Goal: Task Accomplishment & Management: Manage account settings

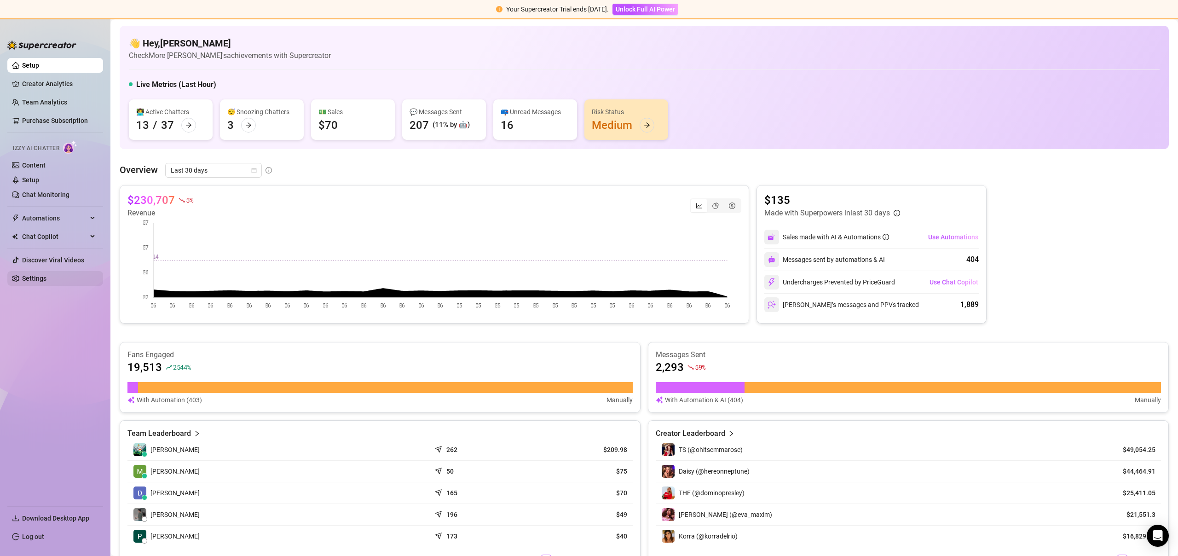
click at [40, 282] on link "Settings" at bounding box center [34, 278] width 24 height 7
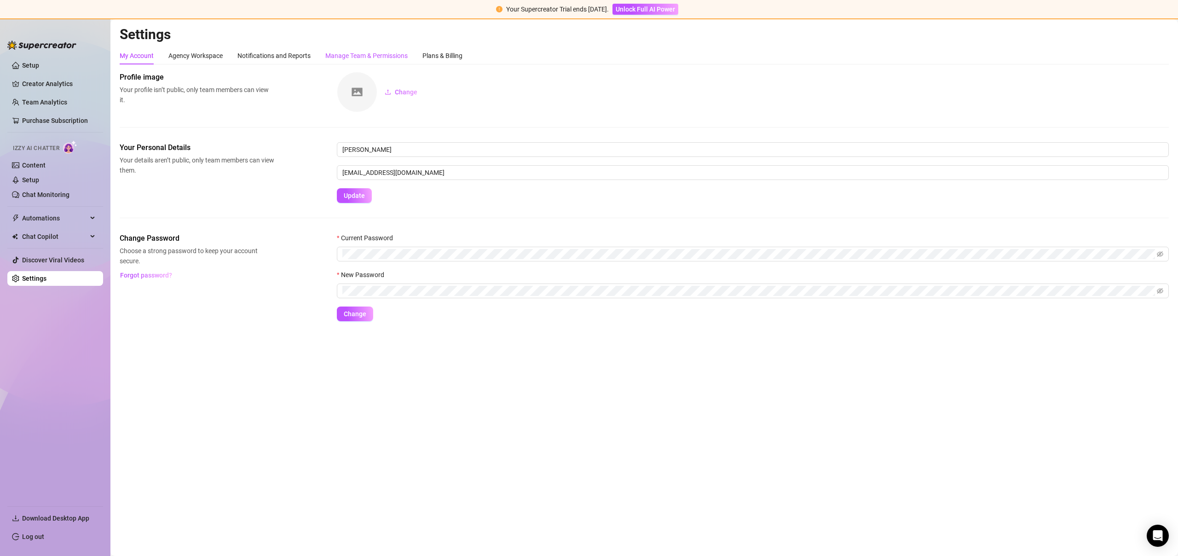
click at [352, 52] on div "Manage Team & Permissions" at bounding box center [366, 56] width 82 height 10
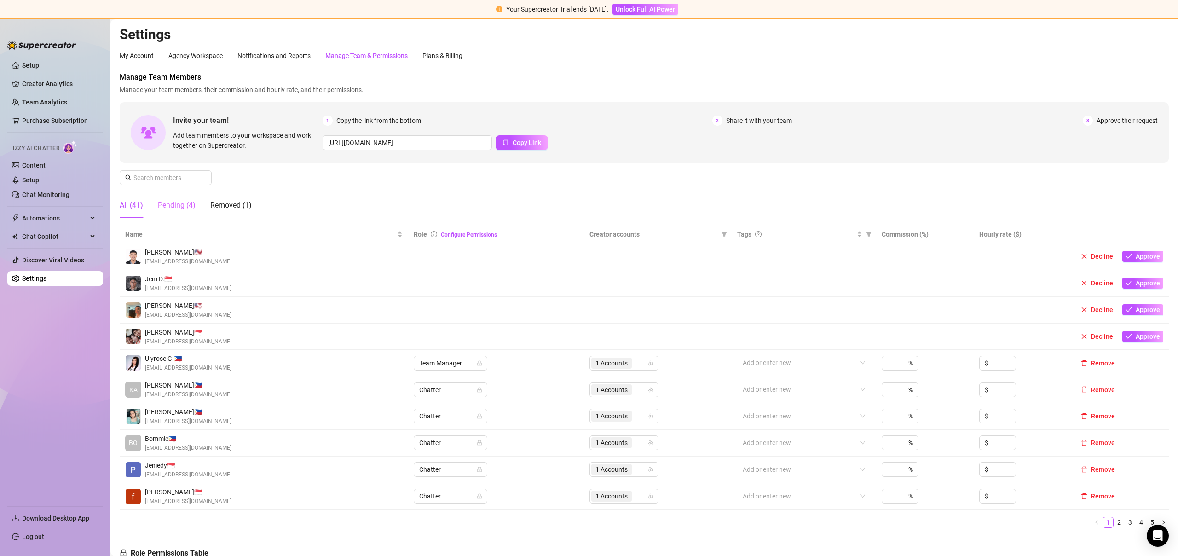
click at [190, 197] on div "Pending (4)" at bounding box center [177, 205] width 38 height 26
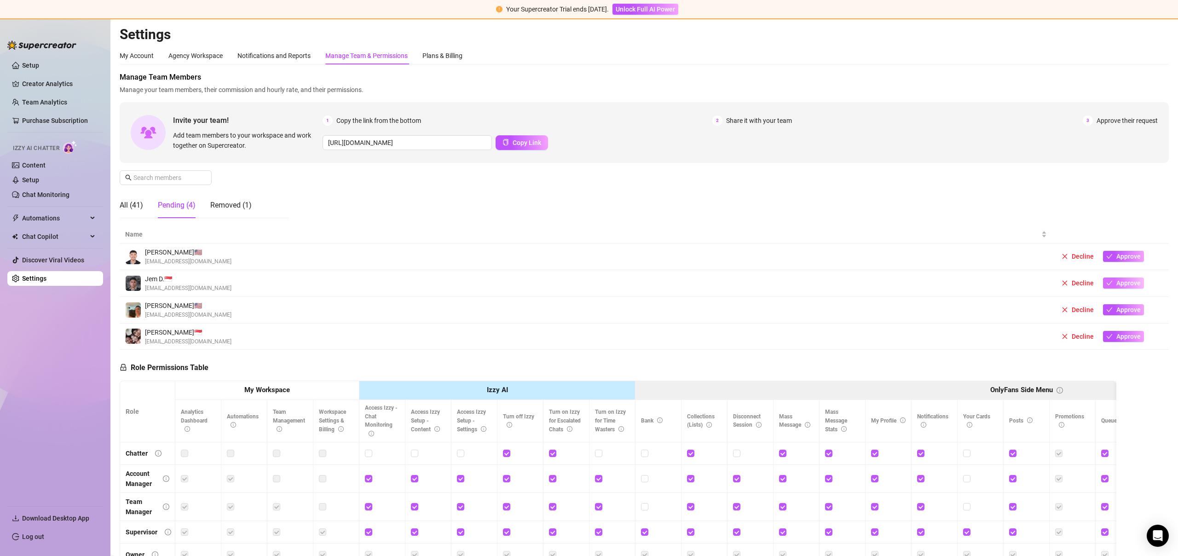
click at [1125, 285] on span "Approve" at bounding box center [1128, 282] width 24 height 7
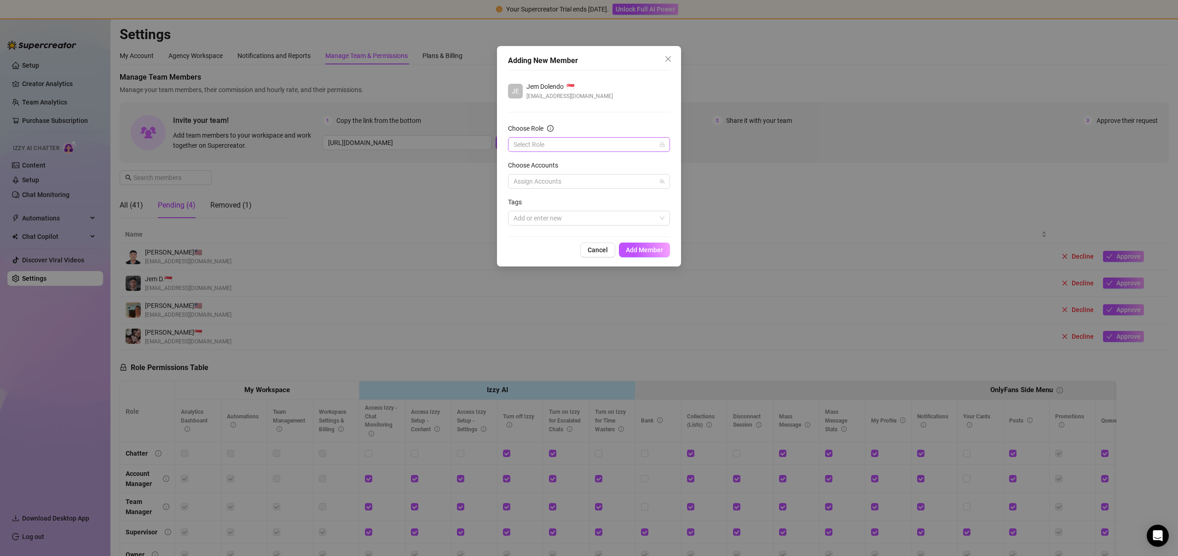
click at [597, 151] on input "Choose Role" at bounding box center [584, 145] width 143 height 14
click at [570, 162] on div "Chatter" at bounding box center [588, 163] width 147 height 10
click at [570, 162] on div "Choose Accounts" at bounding box center [589, 167] width 162 height 14
click at [561, 183] on div at bounding box center [584, 181] width 149 height 13
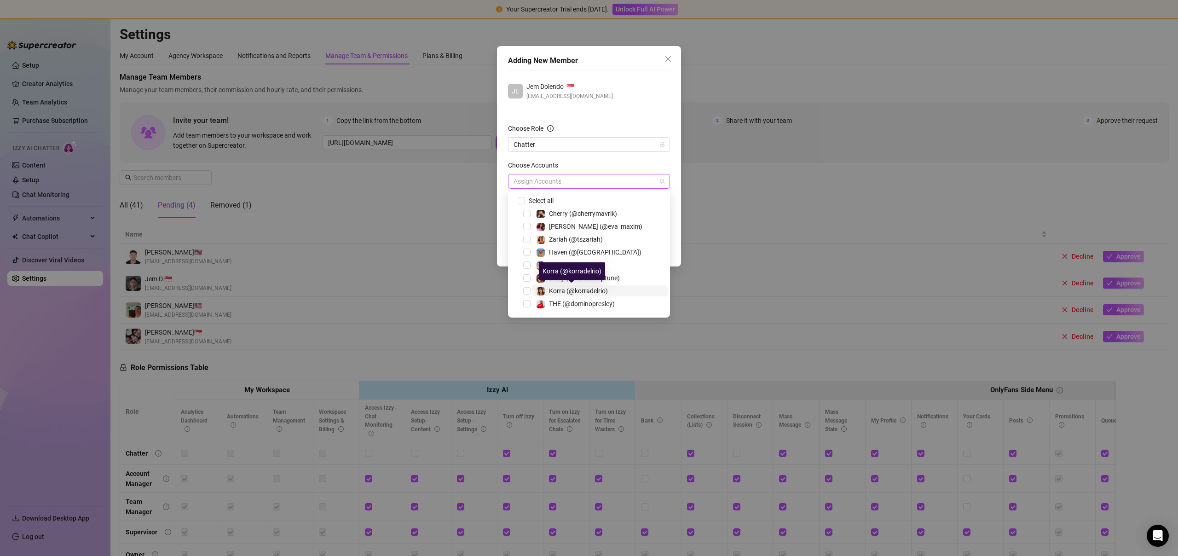
click at [567, 291] on span "Korra (@korradelrio)" at bounding box center [578, 290] width 59 height 7
click at [611, 101] on div "JE Jem Dolendo 🇸🇬 jemjemdolendo@gmail.com Choose Role Chatter Choose Accounts 1…" at bounding box center [589, 153] width 162 height 167
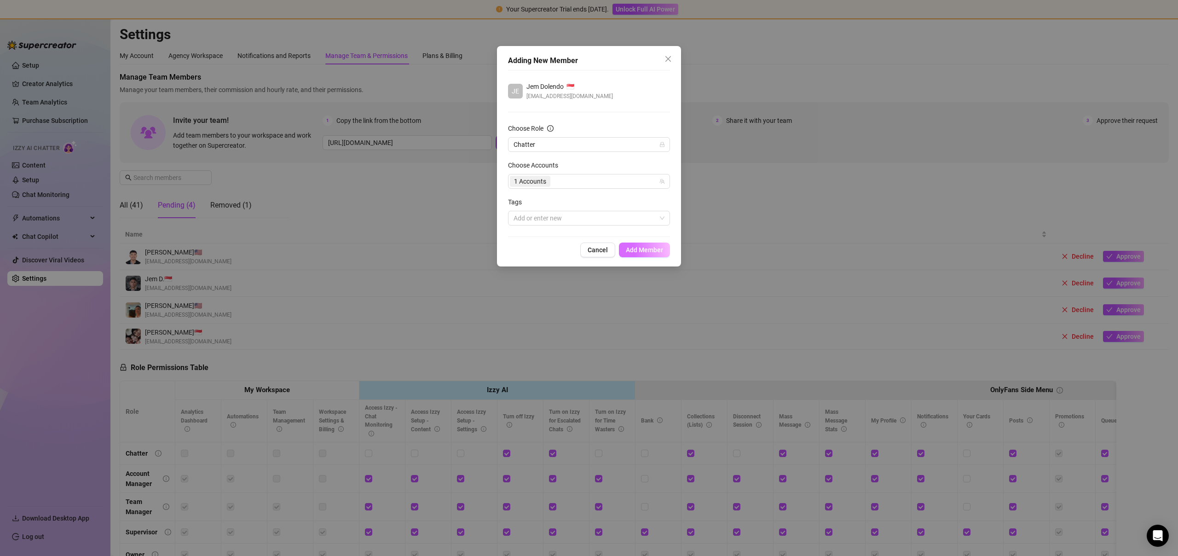
click at [653, 249] on span "Add Member" at bounding box center [644, 249] width 37 height 7
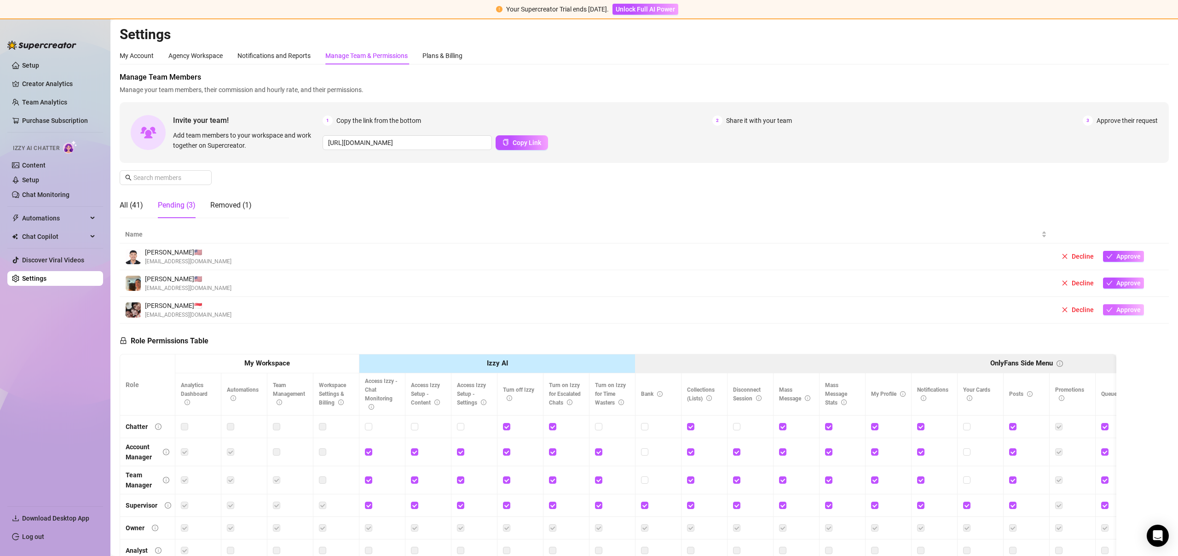
click at [1120, 314] on button "Approve" at bounding box center [1123, 309] width 41 height 11
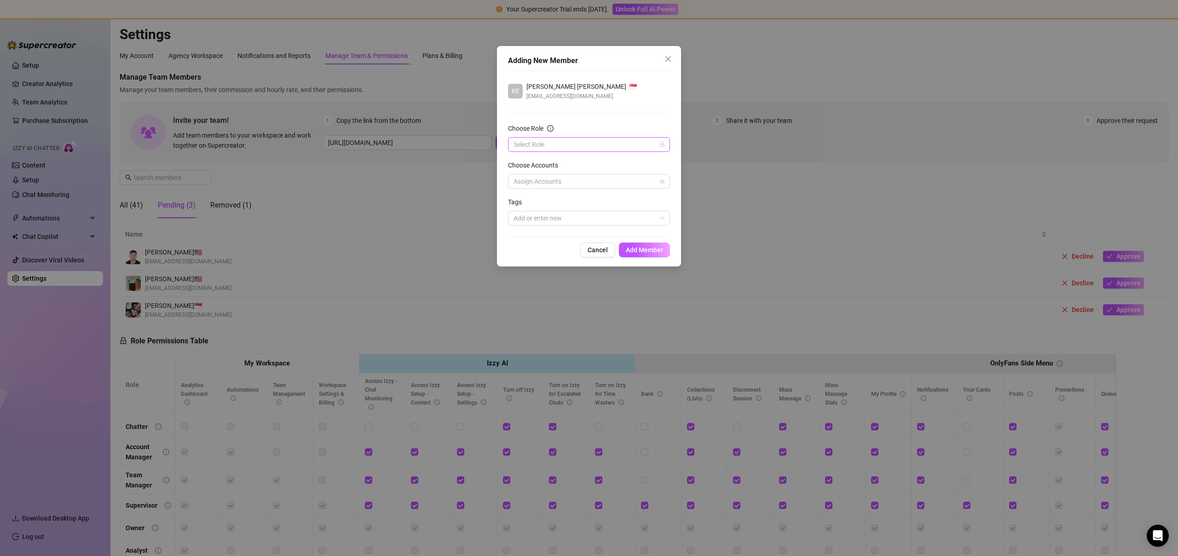
click at [541, 142] on input "Choose Role" at bounding box center [584, 145] width 143 height 14
click at [538, 161] on div "Chatter" at bounding box center [588, 163] width 147 height 10
click at [555, 183] on div at bounding box center [584, 181] width 149 height 13
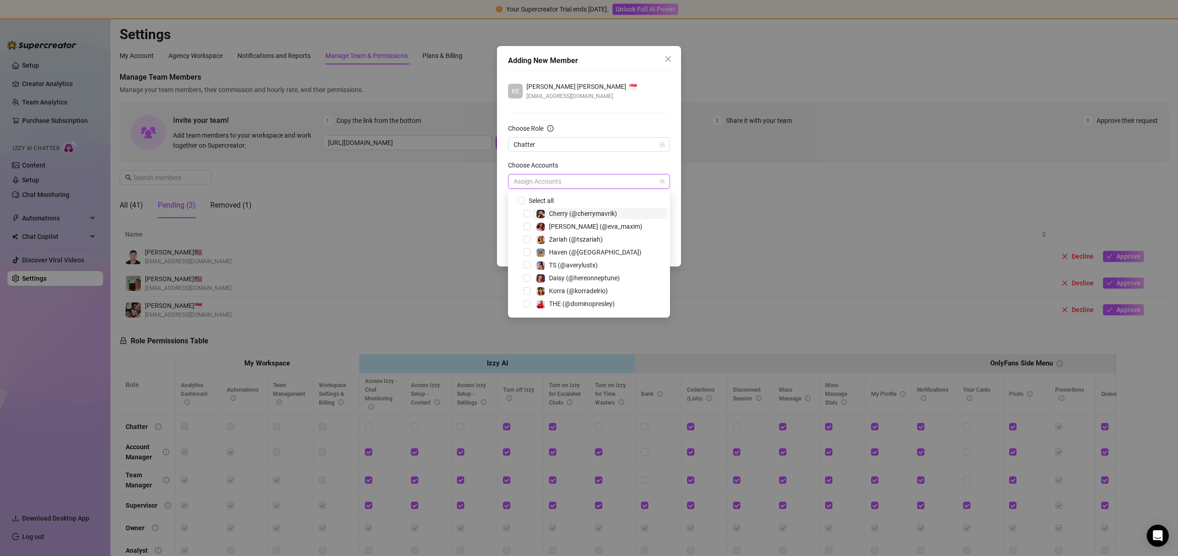
click at [578, 211] on span "Cherry (@cherrymavrik)" at bounding box center [583, 213] width 68 height 7
click at [607, 110] on div "KE keithel anne mitch acorda 🇸🇬 keithel080912jeremy@gmail.com Choose Role Chatt…" at bounding box center [589, 153] width 162 height 167
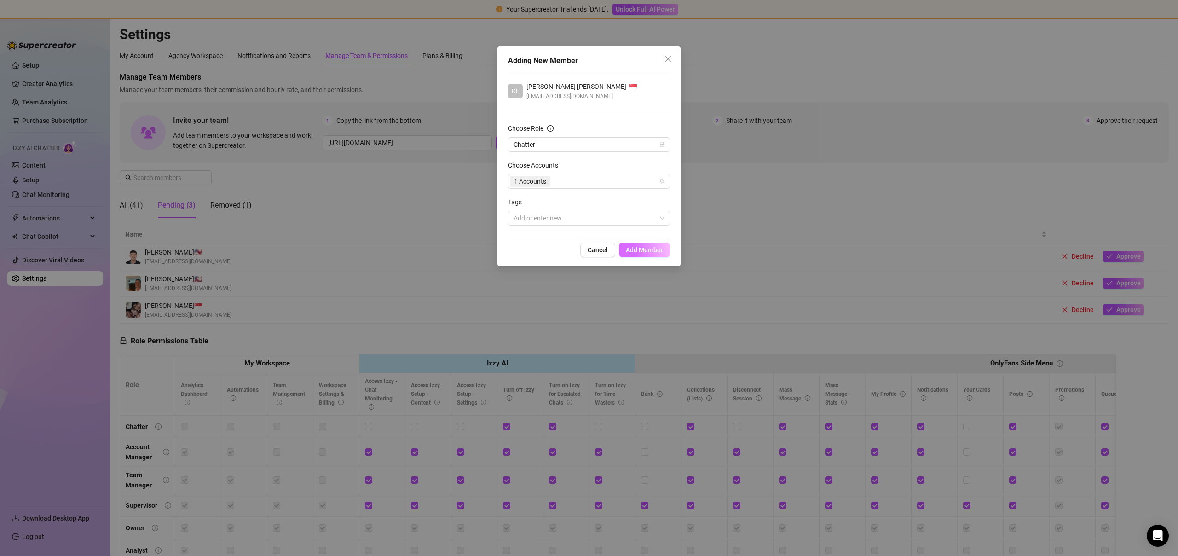
click at [640, 255] on button "Add Member" at bounding box center [644, 249] width 51 height 15
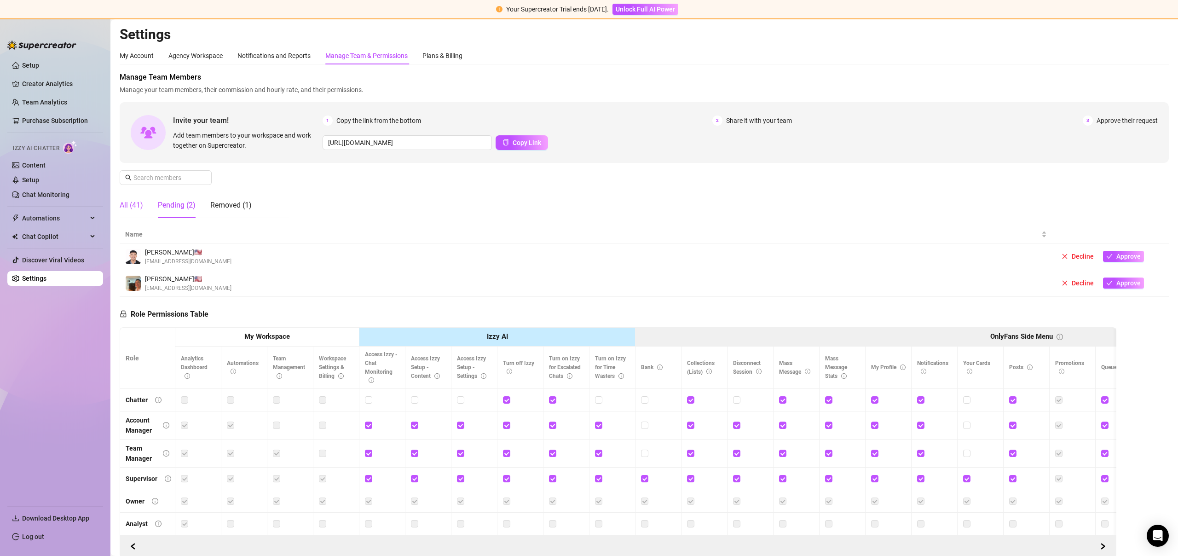
click at [135, 208] on div "All (41)" at bounding box center [131, 205] width 23 height 11
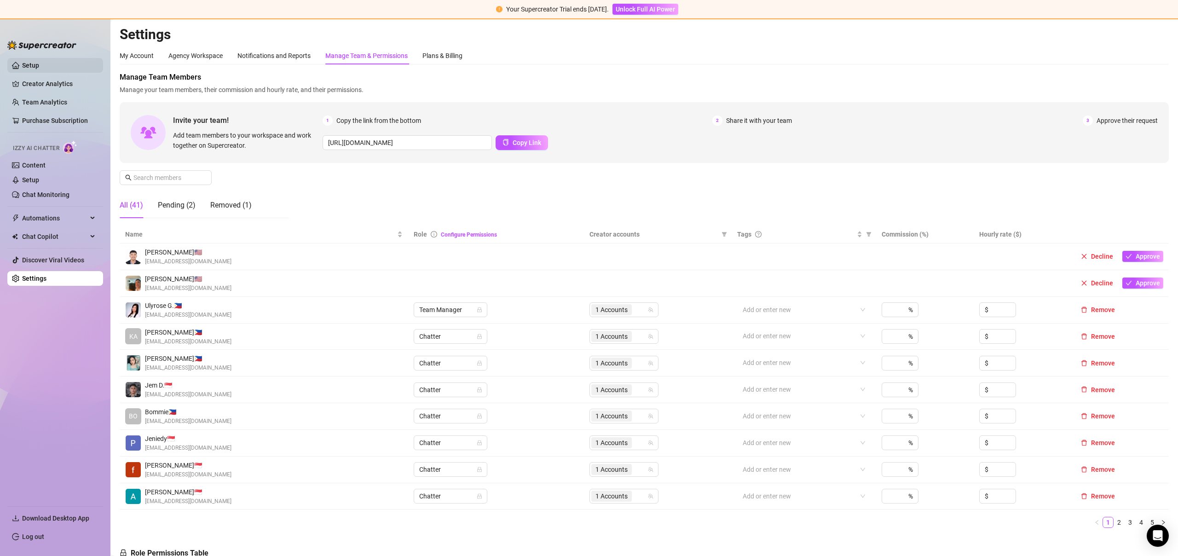
click at [33, 64] on link "Setup" at bounding box center [30, 65] width 17 height 7
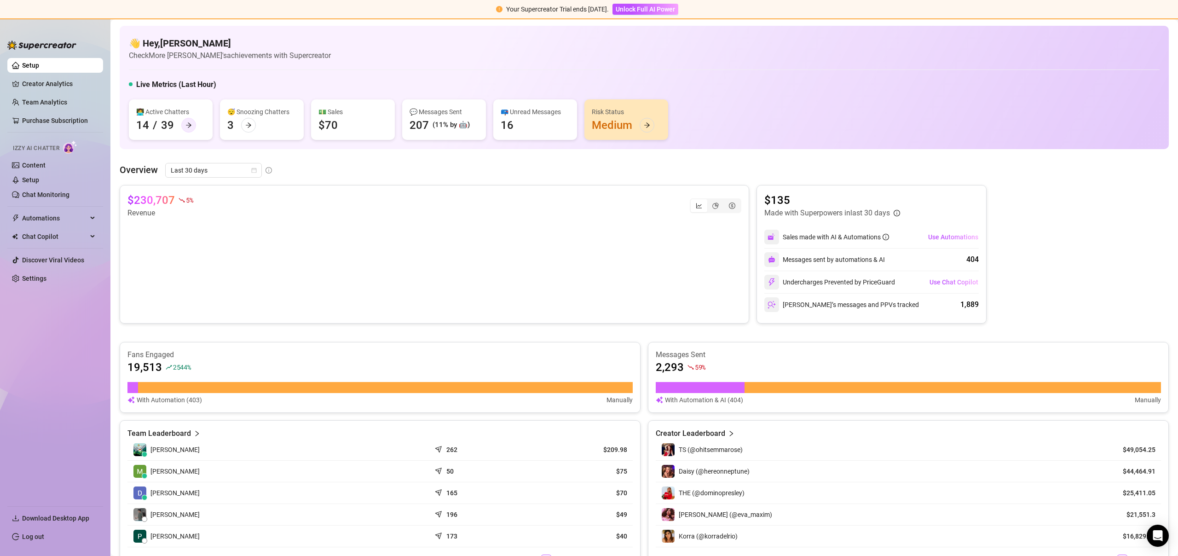
click at [190, 130] on div at bounding box center [188, 125] width 15 height 15
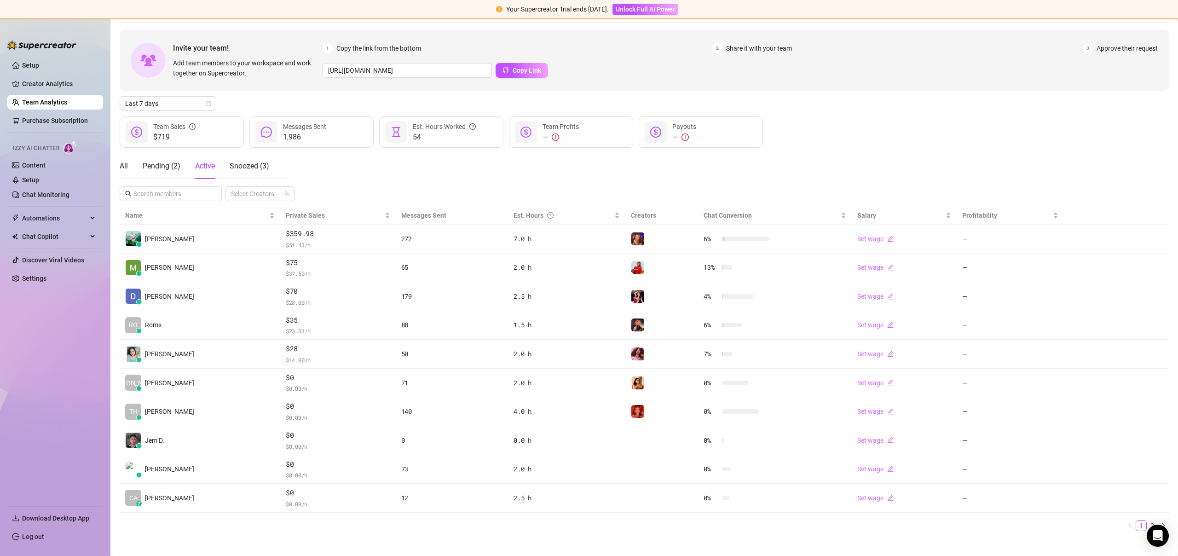
scroll to position [42, 0]
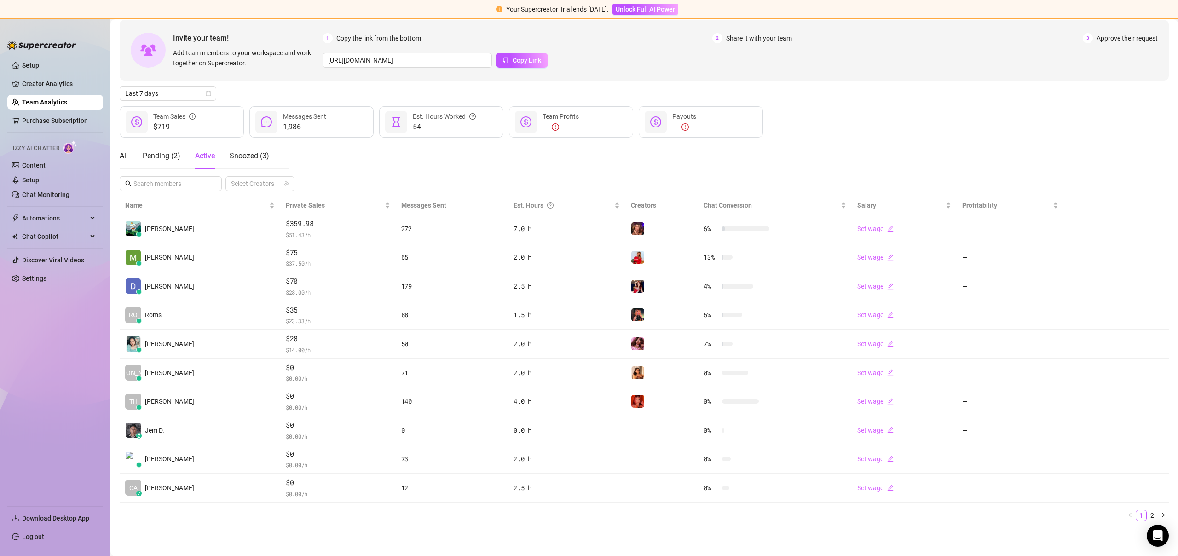
click at [680, 168] on div "All Pending ( 2 ) Active Snoozed ( 3 ) Select Creators" at bounding box center [644, 167] width 1049 height 48
click at [39, 178] on link "Setup" at bounding box center [30, 179] width 17 height 7
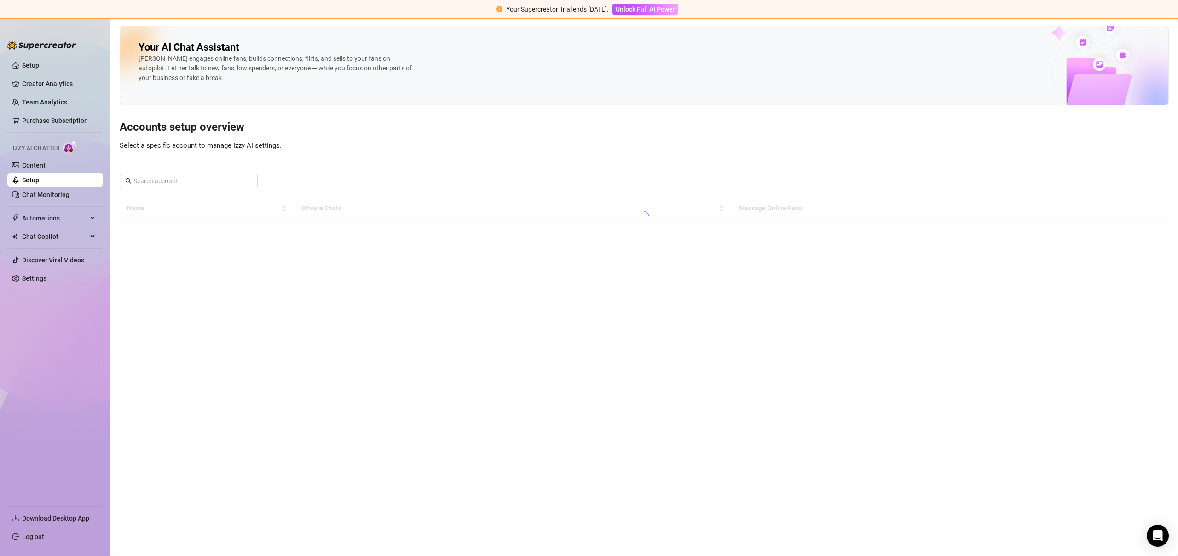
click at [39, 176] on link "Setup" at bounding box center [30, 179] width 17 height 7
click at [46, 167] on link "Content" at bounding box center [33, 164] width 23 height 7
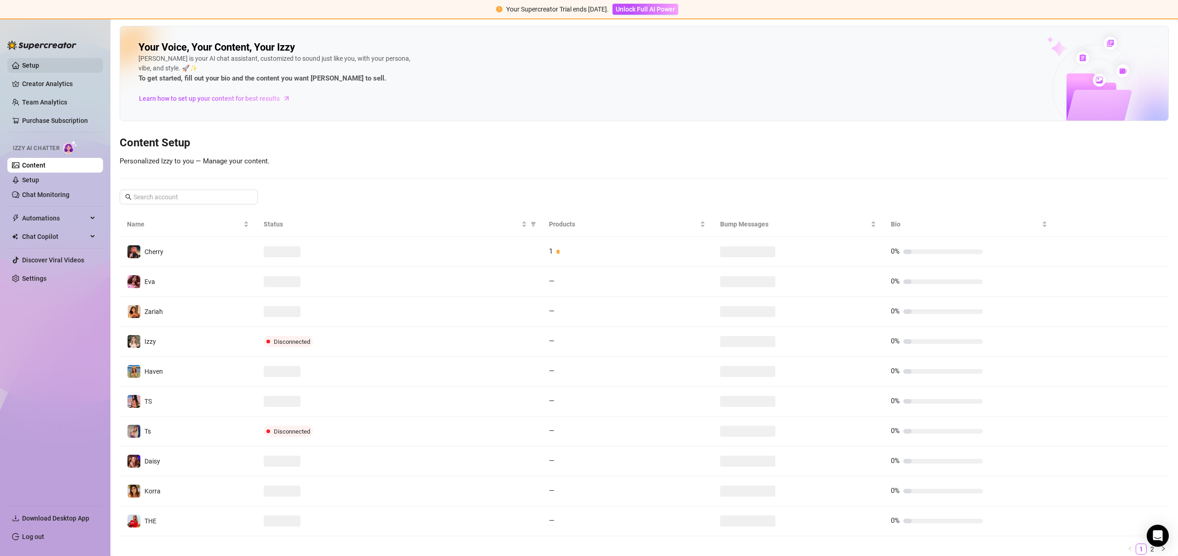
click at [39, 66] on link "Setup" at bounding box center [30, 65] width 17 height 7
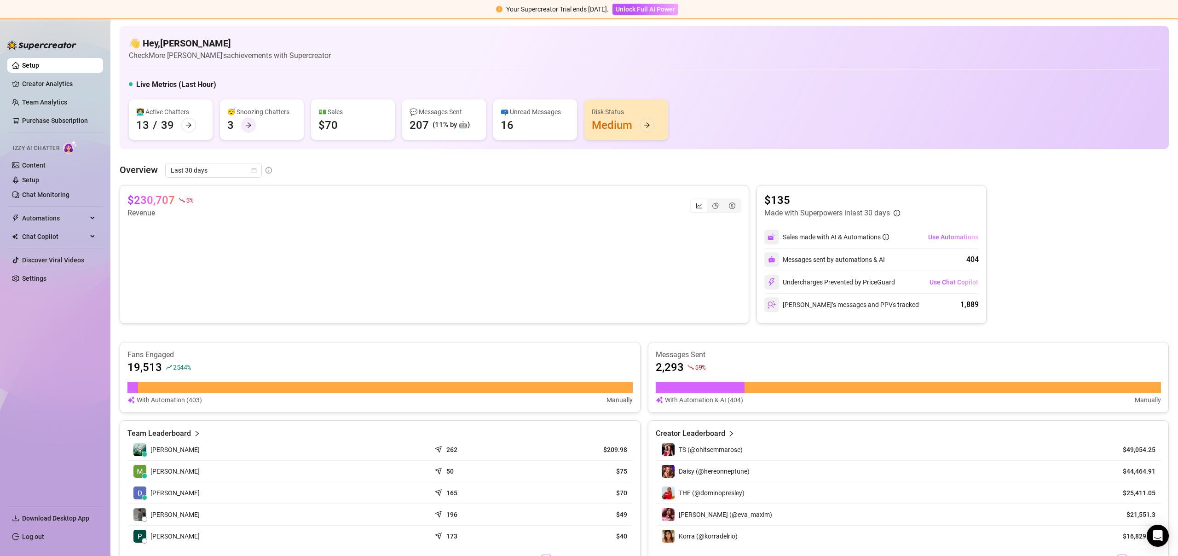
click at [247, 128] on div at bounding box center [248, 125] width 15 height 15
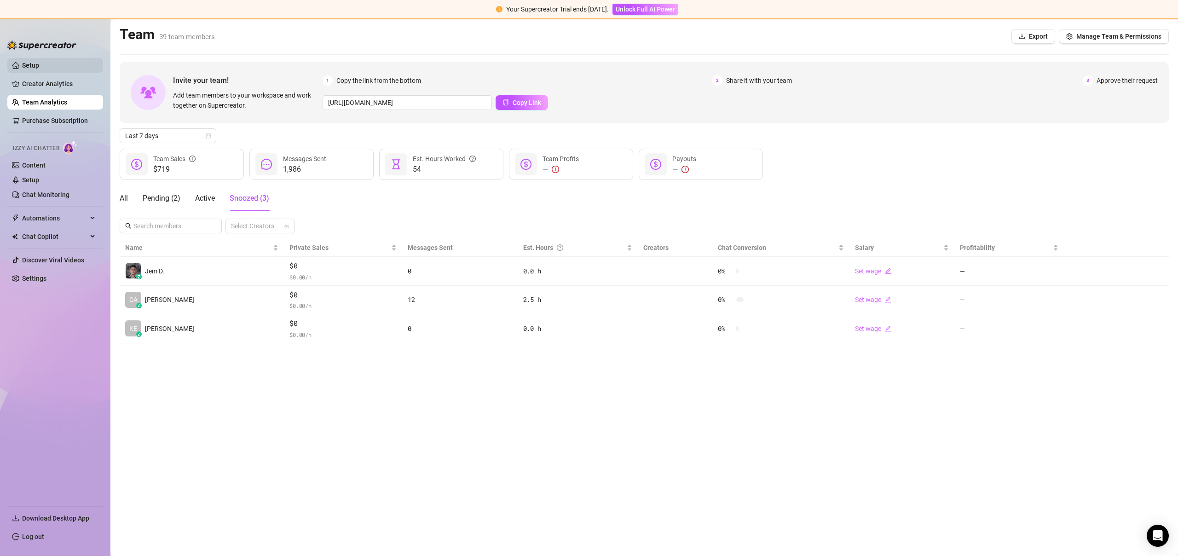
click at [39, 64] on link "Setup" at bounding box center [30, 65] width 17 height 7
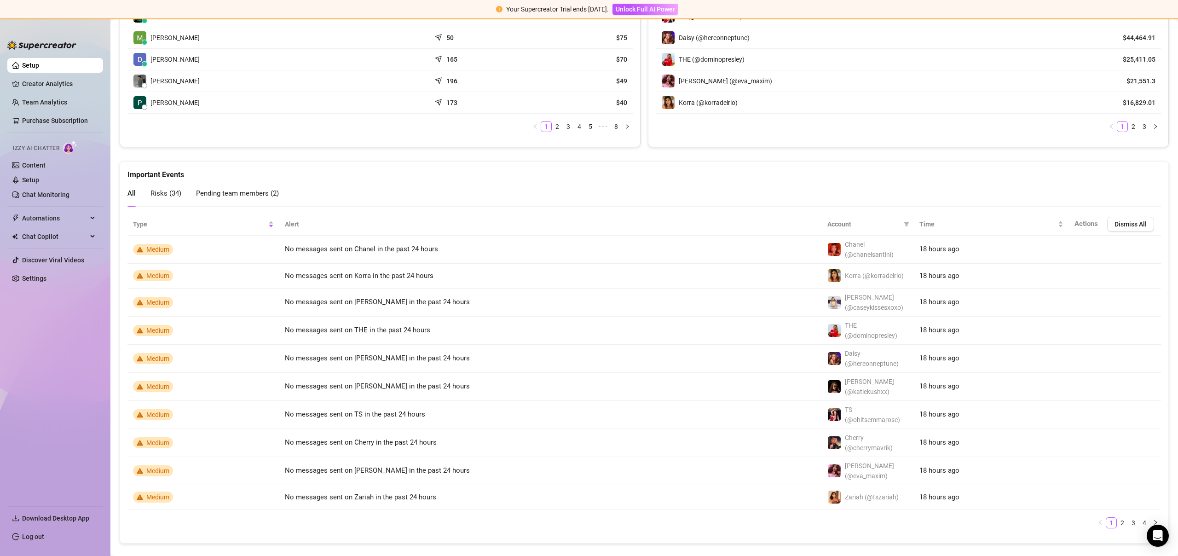
scroll to position [442, 0]
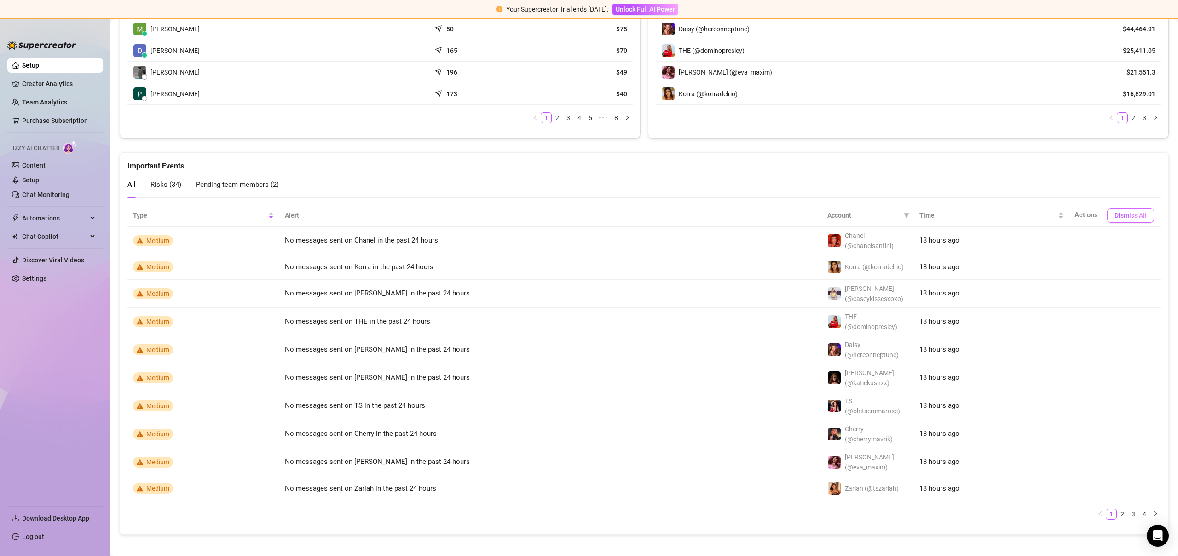
click at [1130, 213] on span "Dismiss All" at bounding box center [1130, 215] width 32 height 7
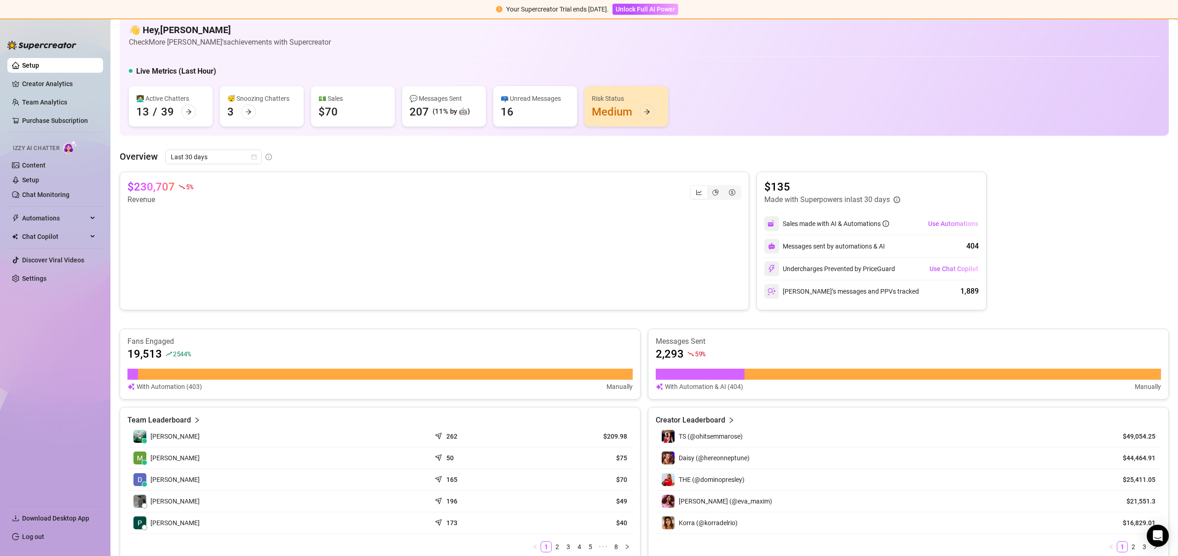
scroll to position [0, 0]
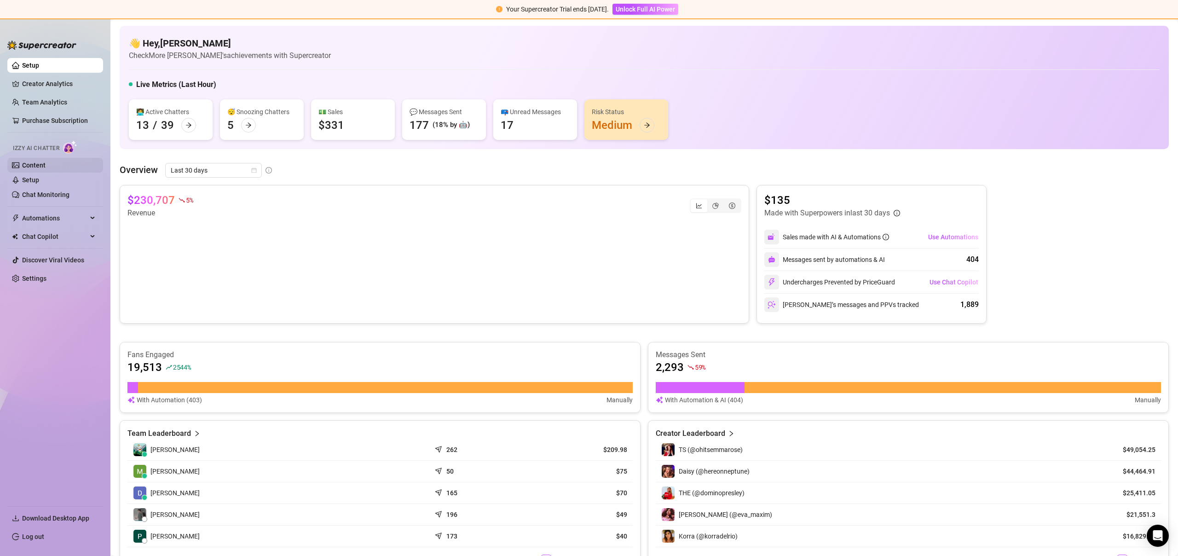
click at [29, 165] on link "Content" at bounding box center [33, 164] width 23 height 7
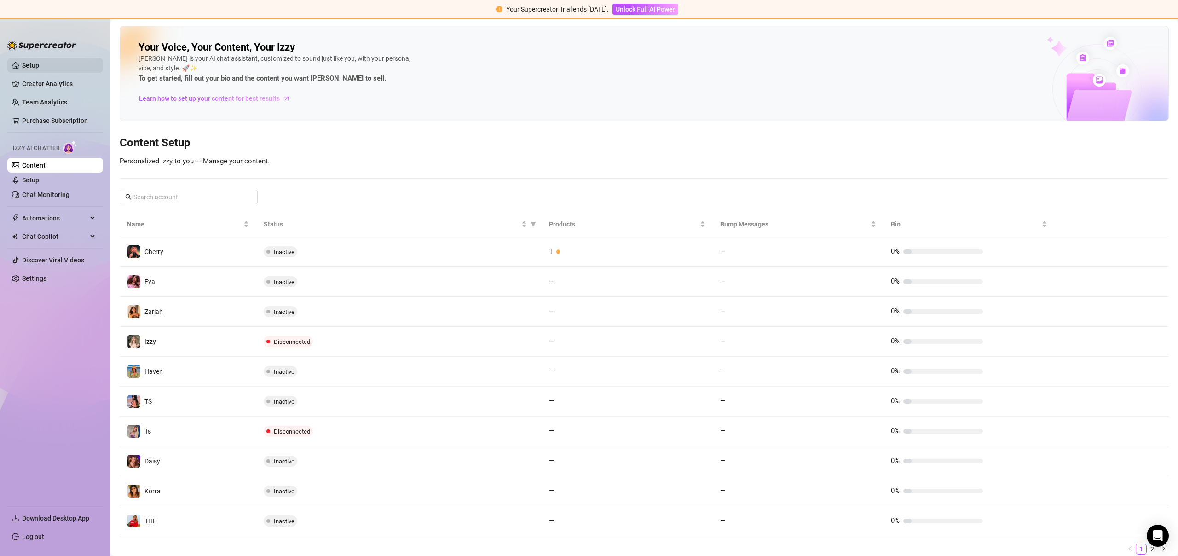
click at [39, 66] on link "Setup" at bounding box center [30, 65] width 17 height 7
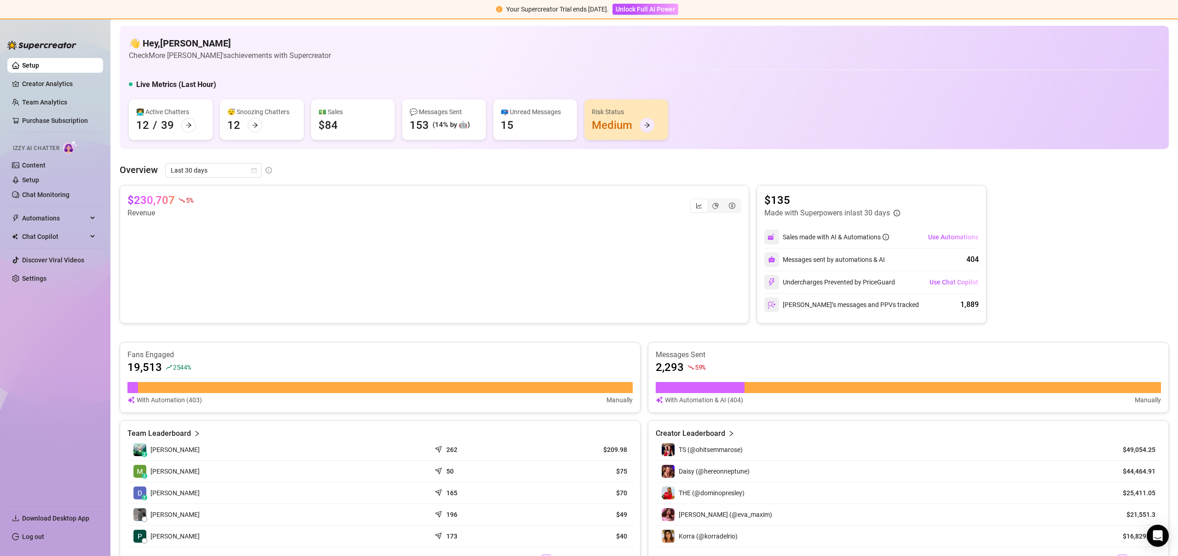
click at [645, 125] on icon "arrow-right" at bounding box center [647, 125] width 6 height 5
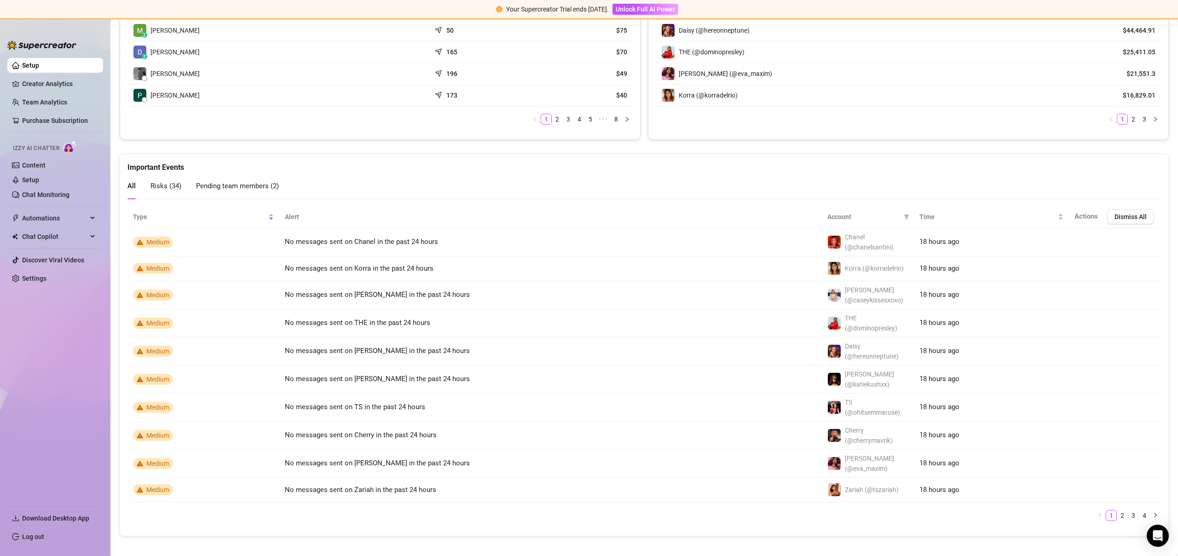
scroll to position [442, 0]
click at [167, 186] on span "Risks ( 34 )" at bounding box center [165, 184] width 31 height 8
click at [137, 185] on div "All Risks ( 34 ) Pending team members ( 2 )" at bounding box center [202, 185] width 151 height 26
click at [133, 185] on span "All" at bounding box center [131, 184] width 8 height 8
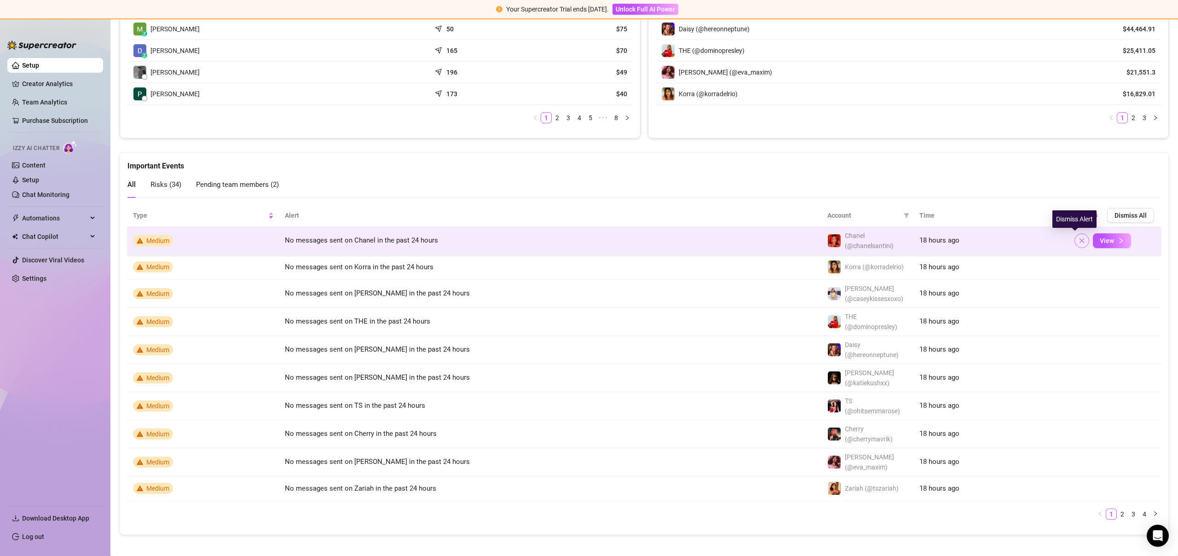
click at [1078, 240] on icon "close" at bounding box center [1081, 240] width 6 height 6
click at [1122, 241] on button "View" at bounding box center [1112, 240] width 38 height 15
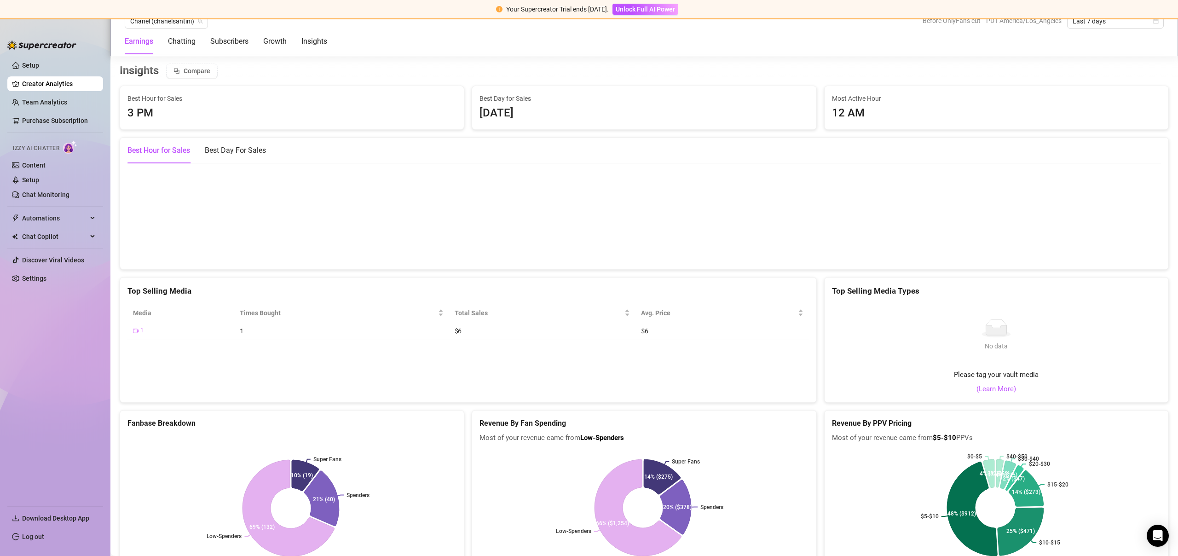
scroll to position [1609, 0]
drag, startPoint x: 477, startPoint y: 97, endPoint x: 528, endPoint y: 118, distance: 55.3
click at [528, 118] on div "Best Day for Sales Tuesday" at bounding box center [643, 109] width 329 height 29
click at [799, 121] on div "Tuesday" at bounding box center [643, 114] width 329 height 17
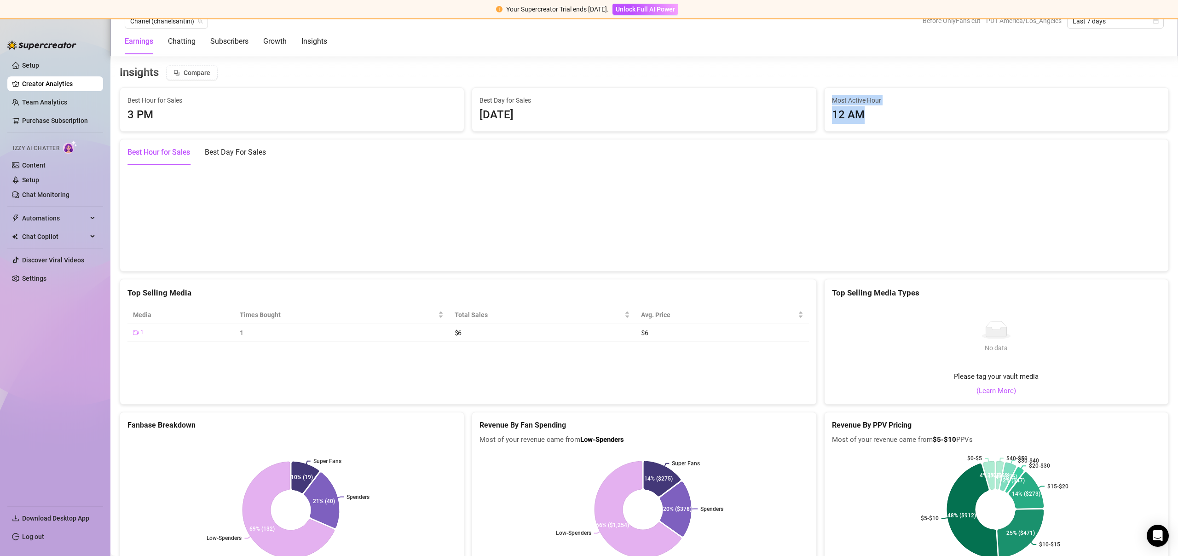
drag, startPoint x: 820, startPoint y: 99, endPoint x: 858, endPoint y: 126, distance: 45.8
click at [858, 126] on div "Most Active Hour 12 AM" at bounding box center [997, 109] width 344 height 43
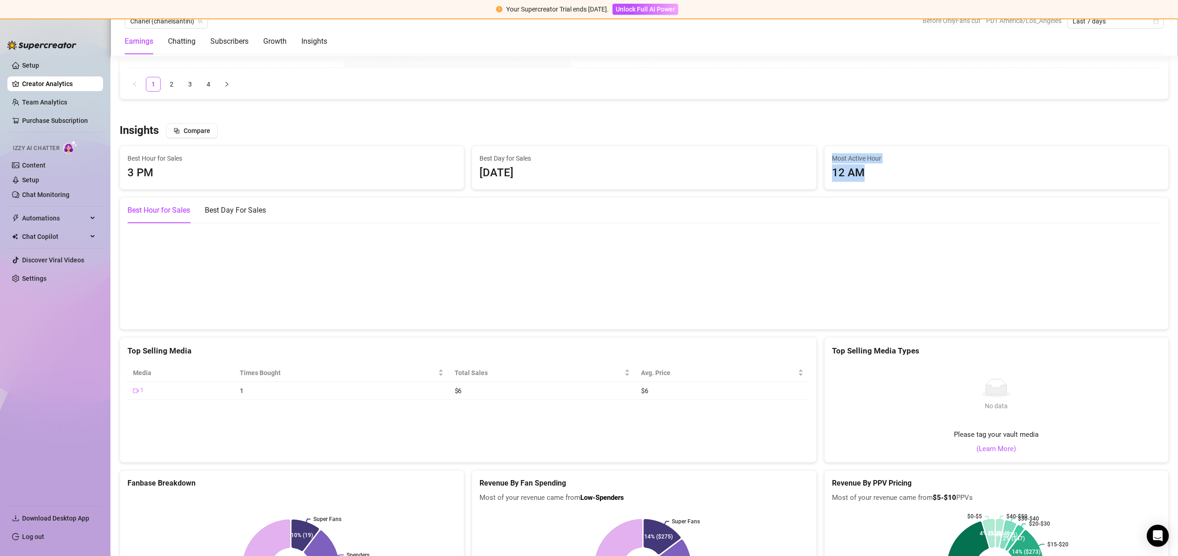
scroll to position [1553, 0]
click at [639, 131] on div "Insights Compare" at bounding box center [644, 128] width 1049 height 15
drag, startPoint x: 126, startPoint y: 170, endPoint x: 154, endPoint y: 172, distance: 28.1
click at [154, 172] on div "Best Hour for Sales 3 PM" at bounding box center [292, 165] width 344 height 43
click at [152, 170] on div "3 PM" at bounding box center [291, 170] width 329 height 17
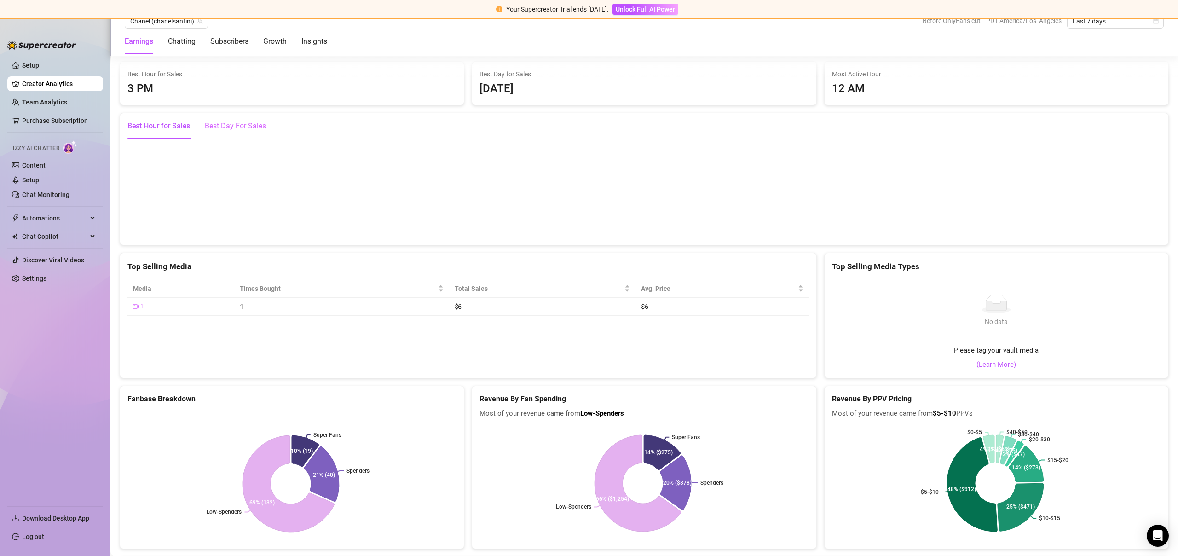
scroll to position [1631, 0]
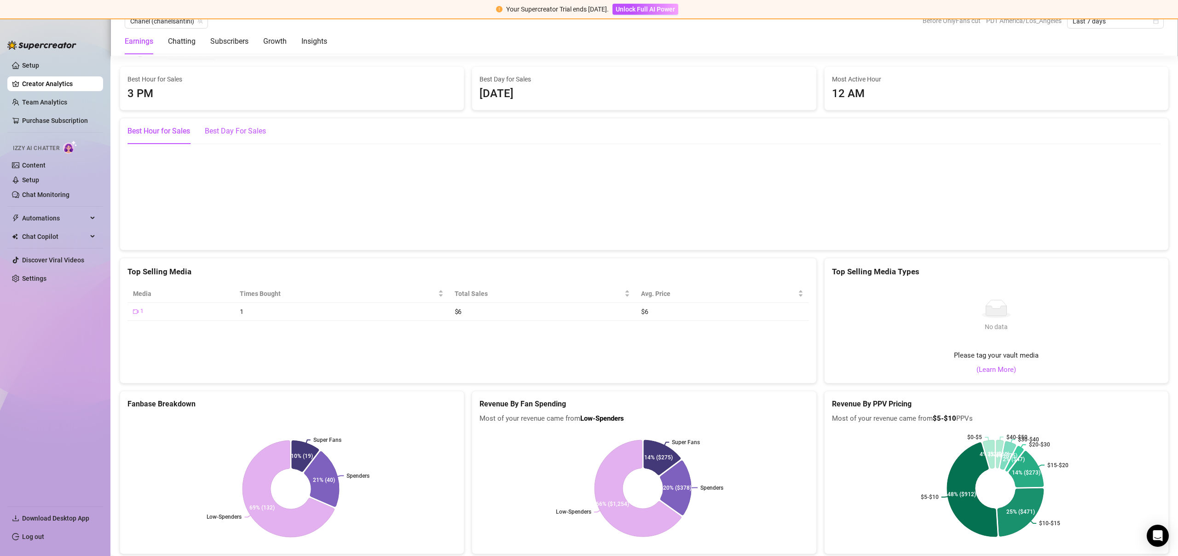
click at [244, 127] on div "Best Day For Sales" at bounding box center [235, 131] width 61 height 11
click at [179, 132] on div "Best Hour for Sales" at bounding box center [158, 131] width 63 height 11
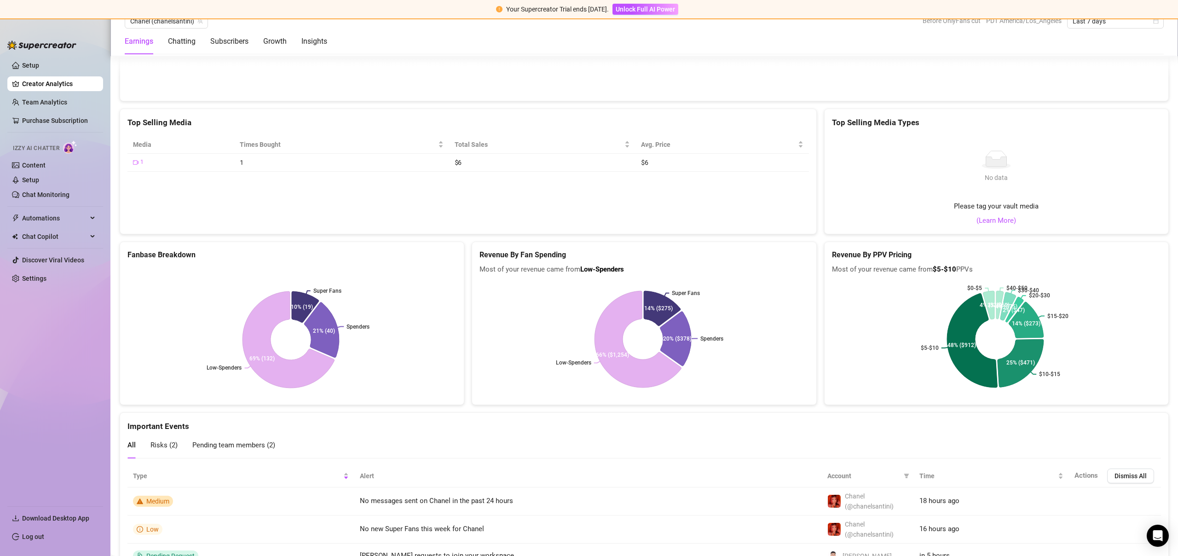
scroll to position [1852, 0]
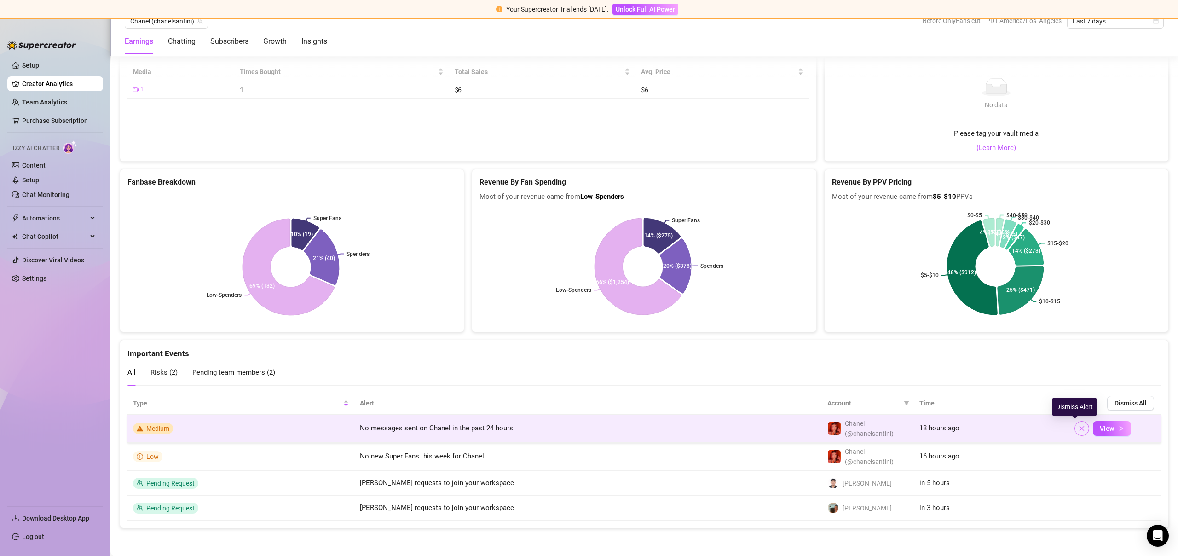
click at [1074, 427] on button "button" at bounding box center [1081, 428] width 15 height 15
click at [1078, 428] on icon "close" at bounding box center [1081, 428] width 6 height 6
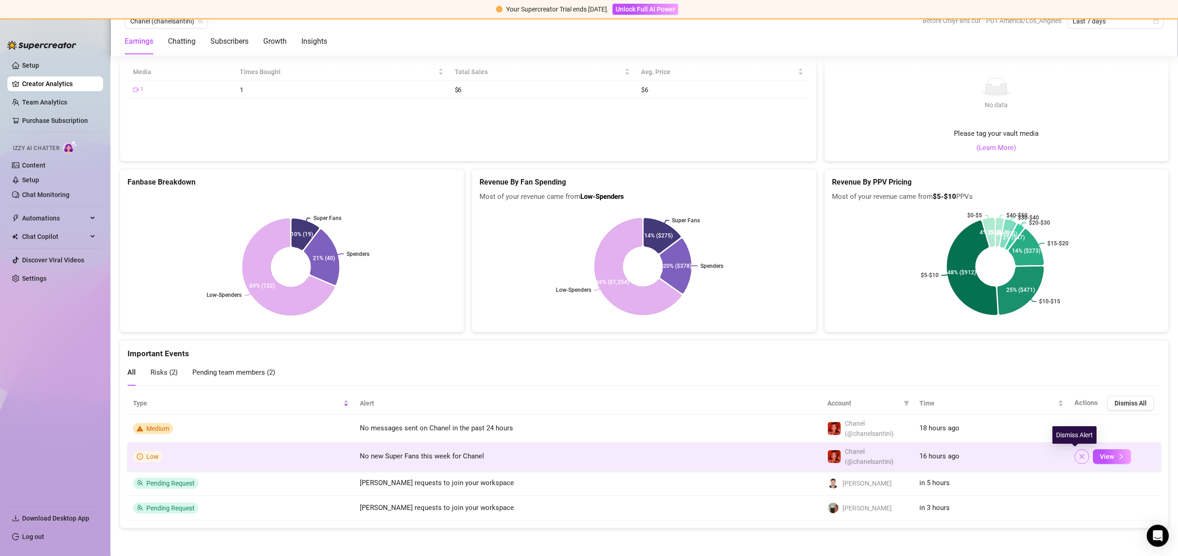
click at [1078, 454] on button "button" at bounding box center [1081, 456] width 15 height 15
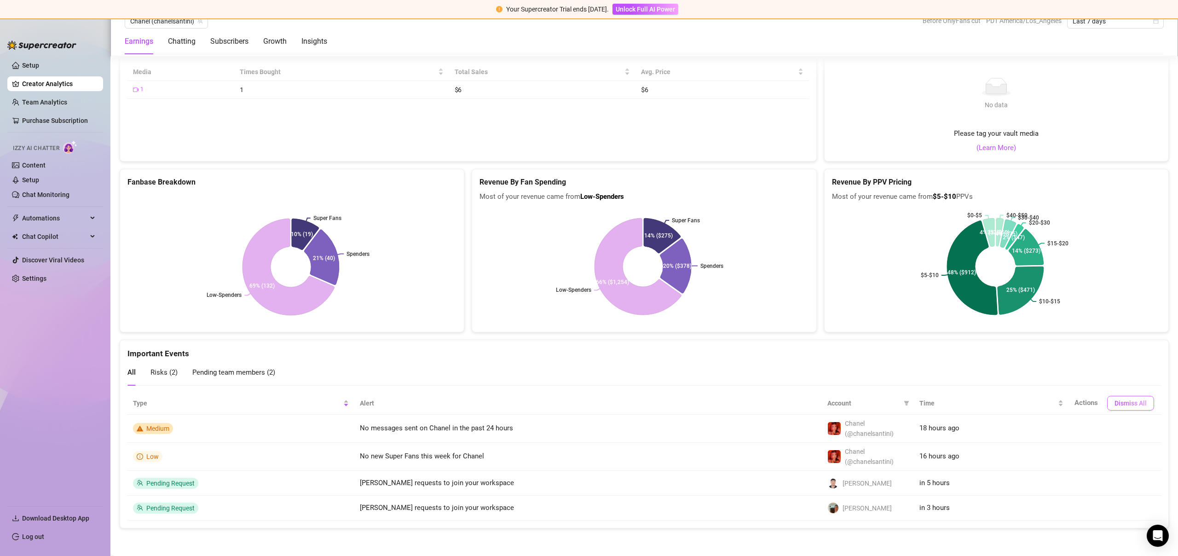
click at [1114, 399] on span "Dismiss All" at bounding box center [1130, 402] width 32 height 7
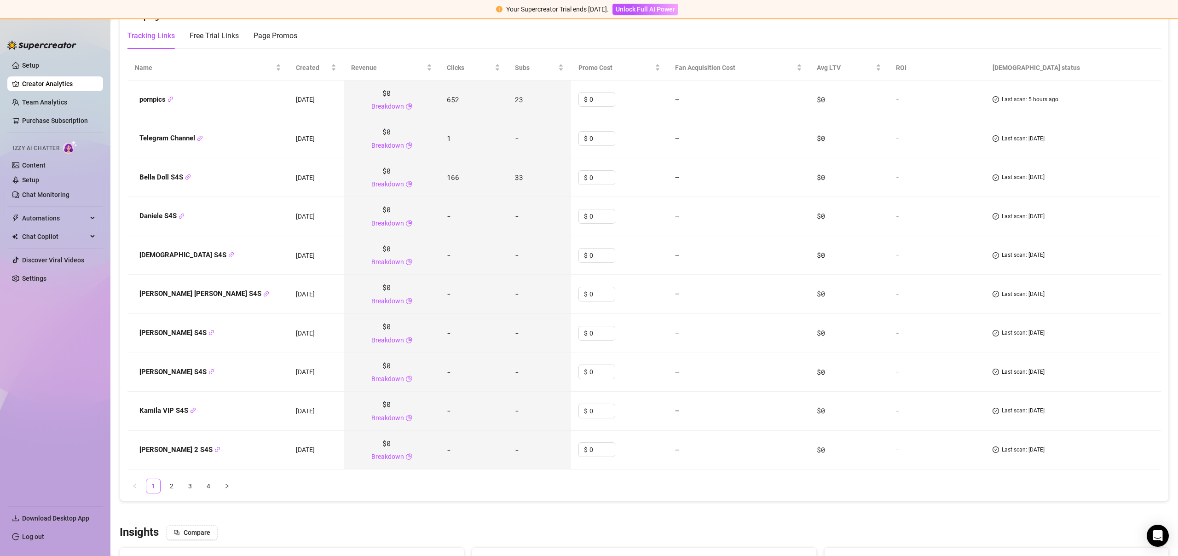
scroll to position [0, 0]
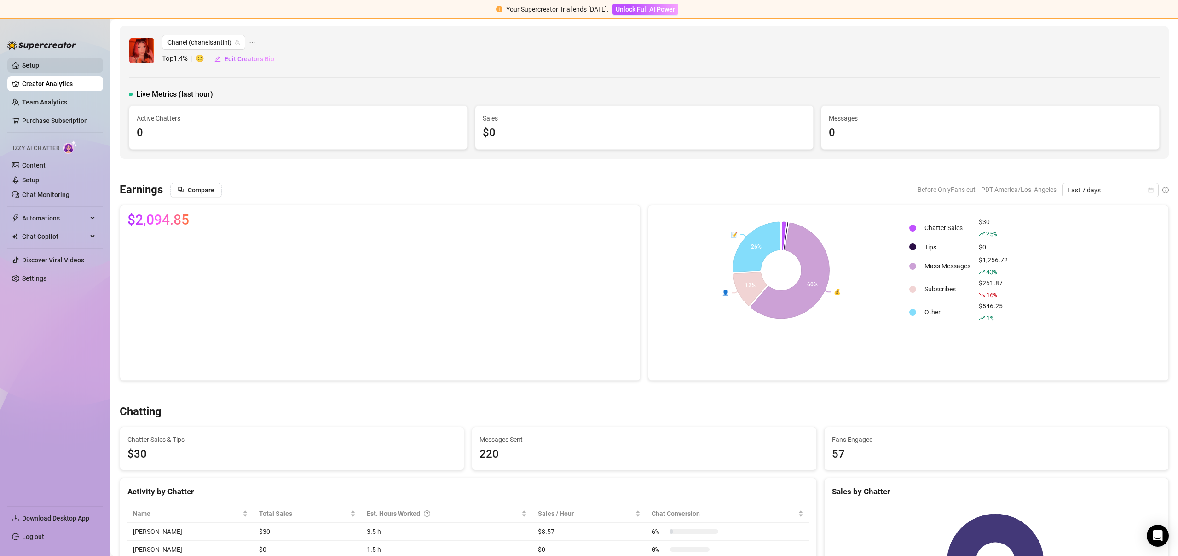
click at [39, 67] on link "Setup" at bounding box center [30, 65] width 17 height 7
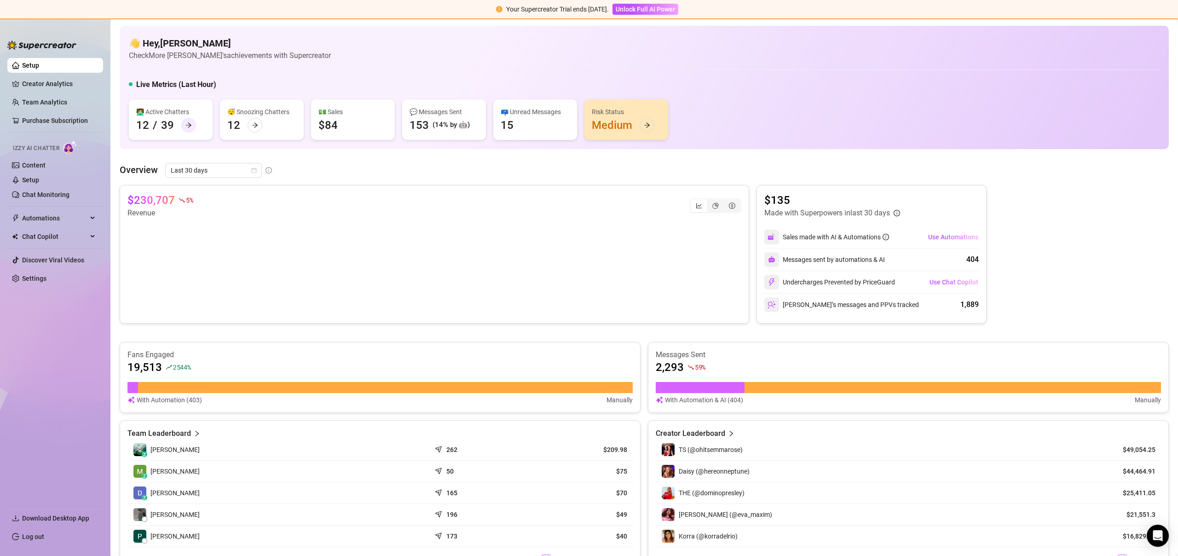
click at [192, 125] on div at bounding box center [188, 125] width 15 height 15
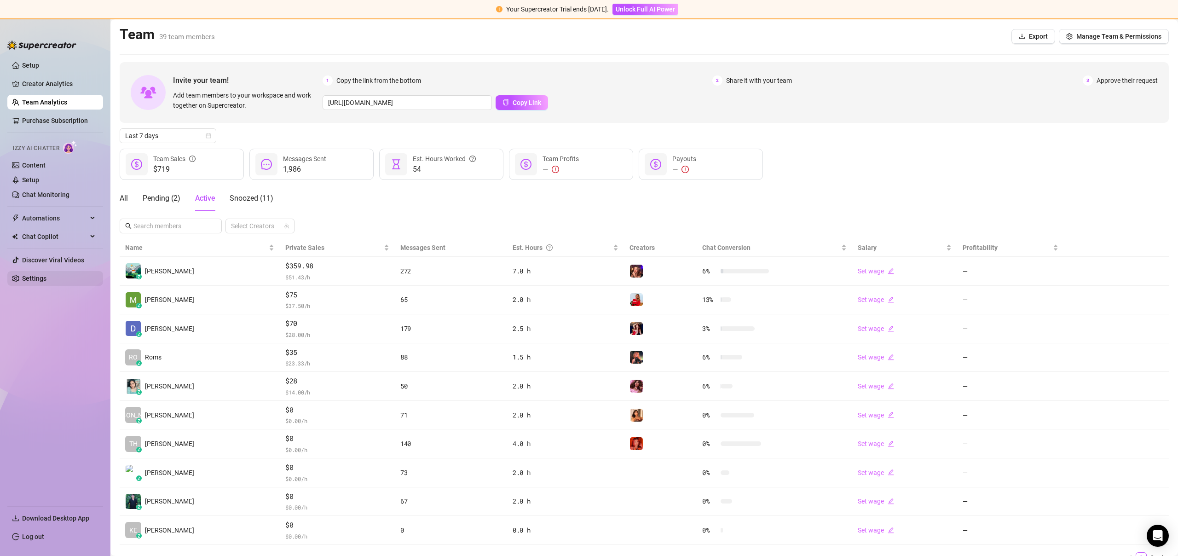
click at [33, 275] on link "Settings" at bounding box center [34, 278] width 24 height 7
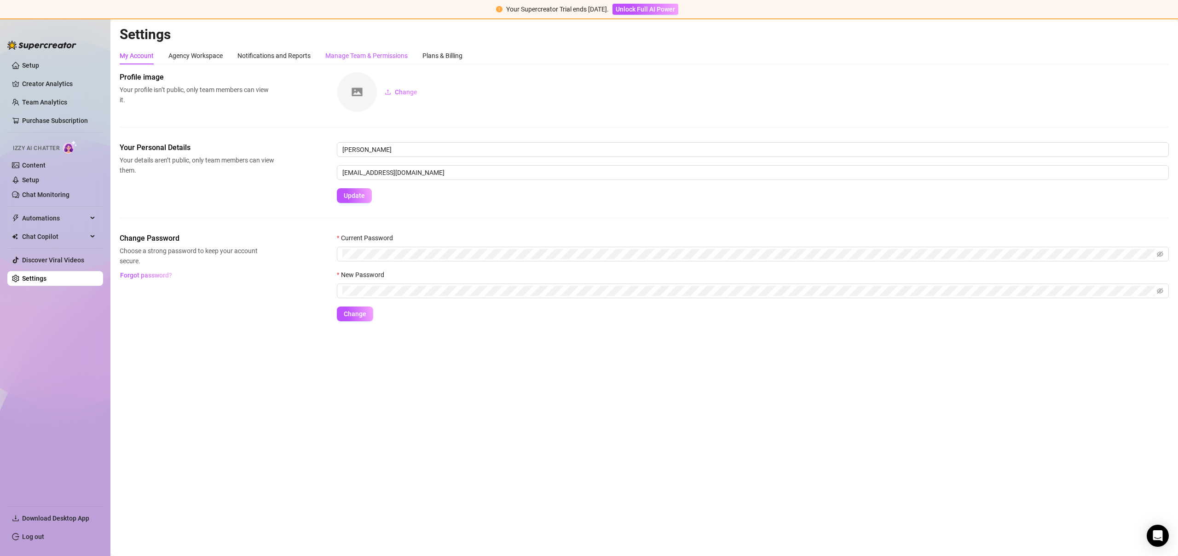
click at [332, 56] on div "Manage Team & Permissions" at bounding box center [366, 56] width 82 height 10
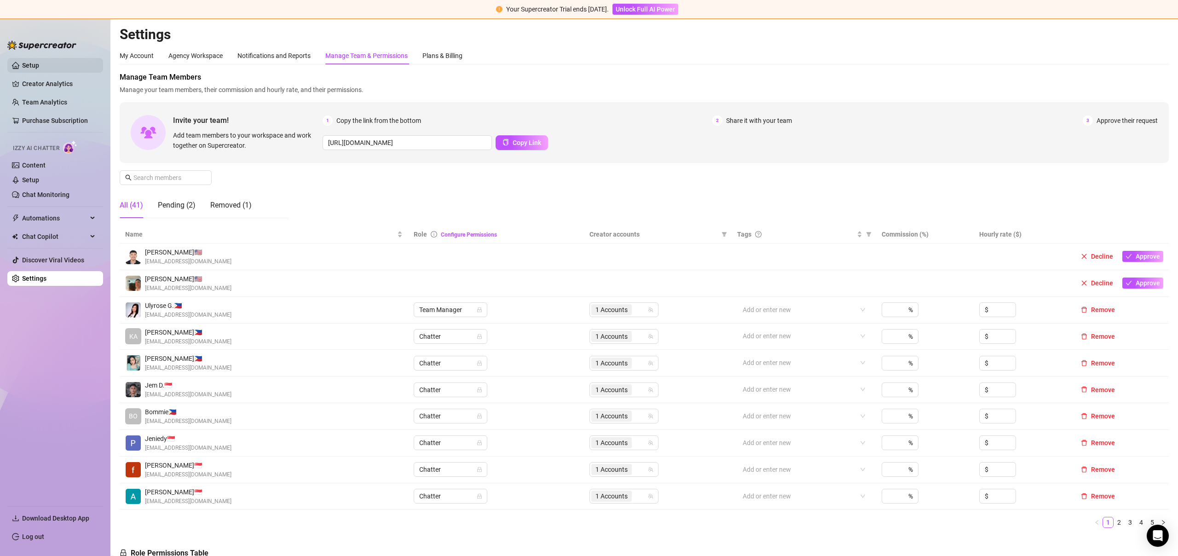
click at [39, 63] on link "Setup" at bounding box center [30, 65] width 17 height 7
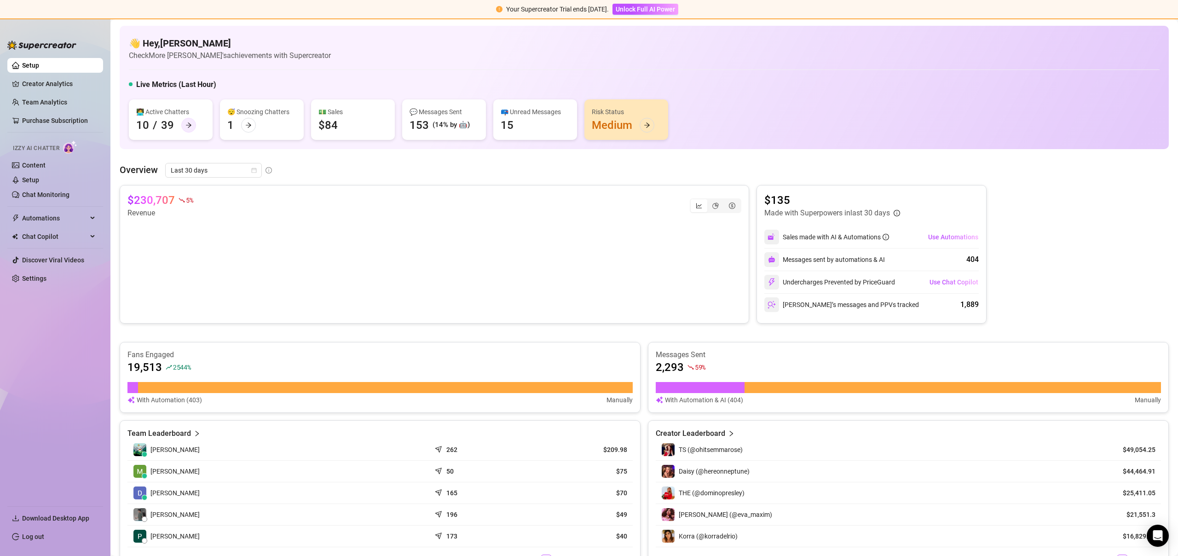
click at [193, 127] on div at bounding box center [188, 125] width 15 height 15
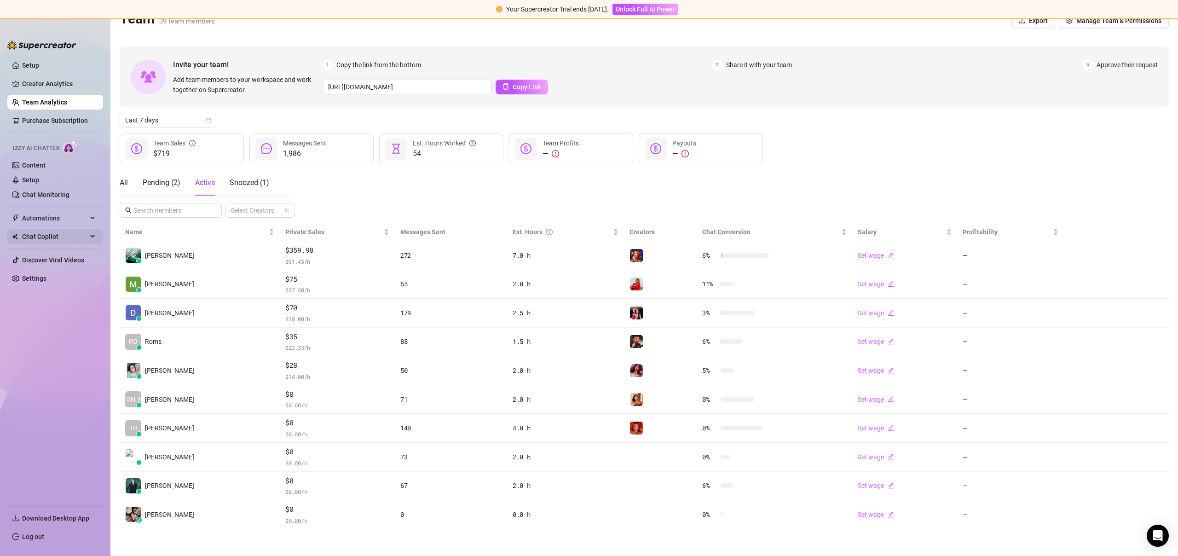
scroll to position [17, 0]
click at [264, 184] on span "Snoozed ( 1 )" at bounding box center [250, 181] width 40 height 9
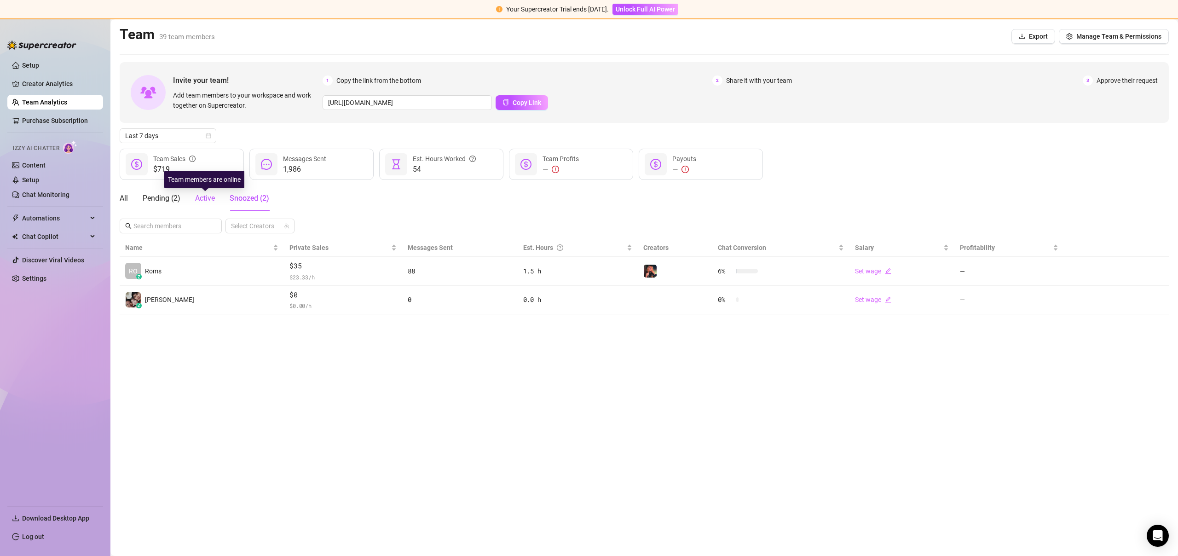
click at [199, 202] on span "Active" at bounding box center [205, 198] width 20 height 9
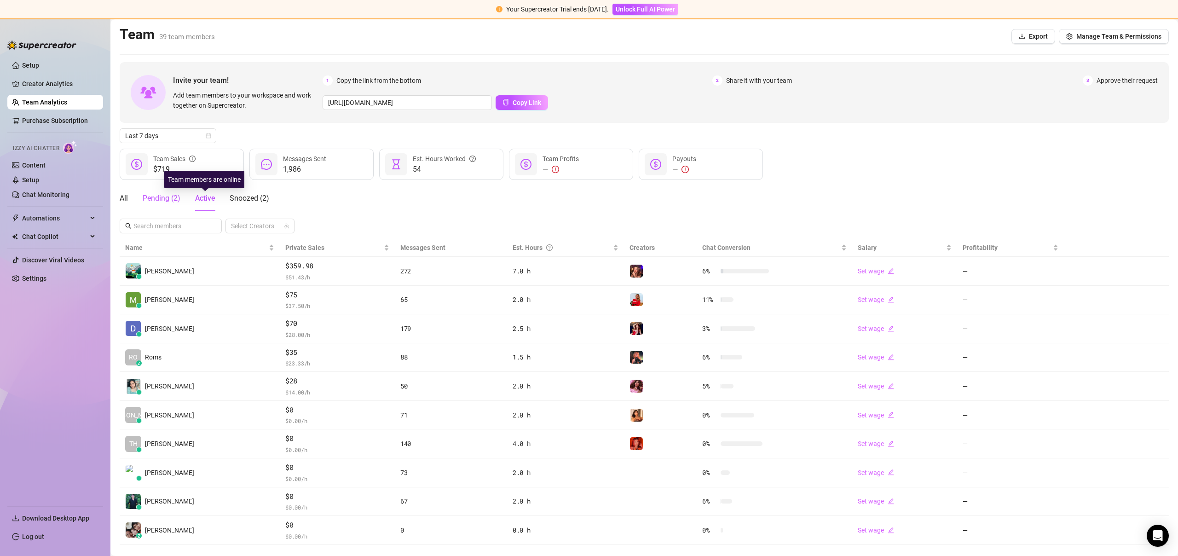
click at [161, 202] on div "Pending ( 2 )" at bounding box center [162, 198] width 38 height 11
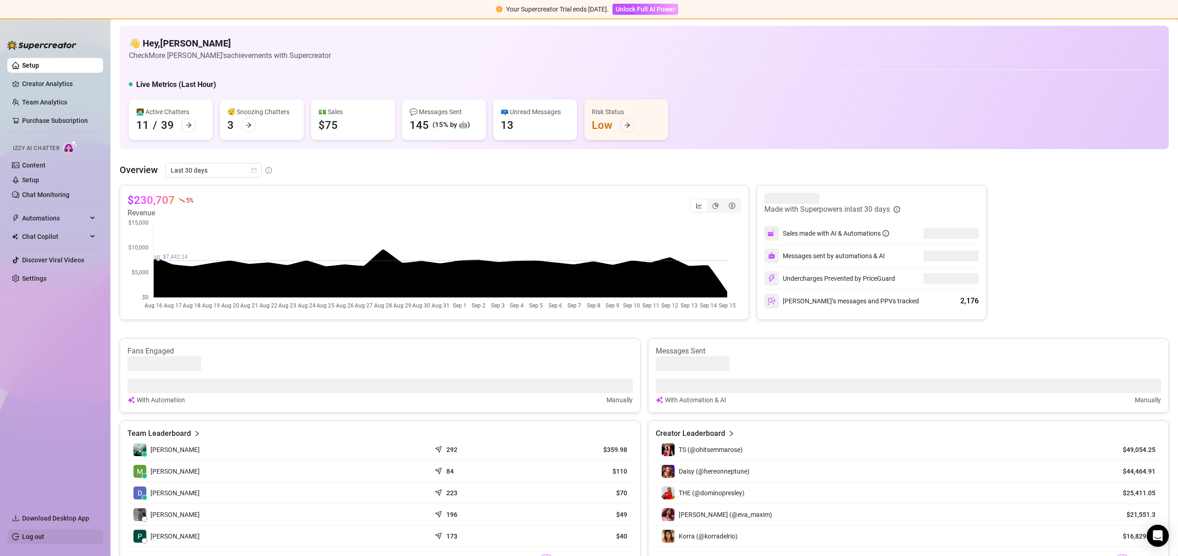
click at [30, 536] on link "Log out" at bounding box center [33, 536] width 22 height 7
